Goal: Transaction & Acquisition: Register for event/course

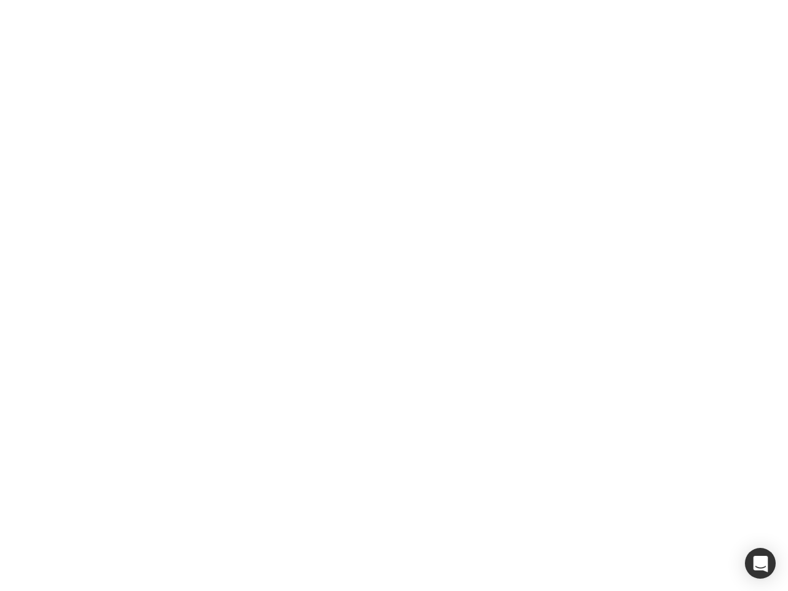
click at [394, 295] on div at bounding box center [394, 295] width 788 height 591
click at [760, 563] on div "button" at bounding box center [760, 563] width 31 height 31
